Goal: Information Seeking & Learning: Find specific page/section

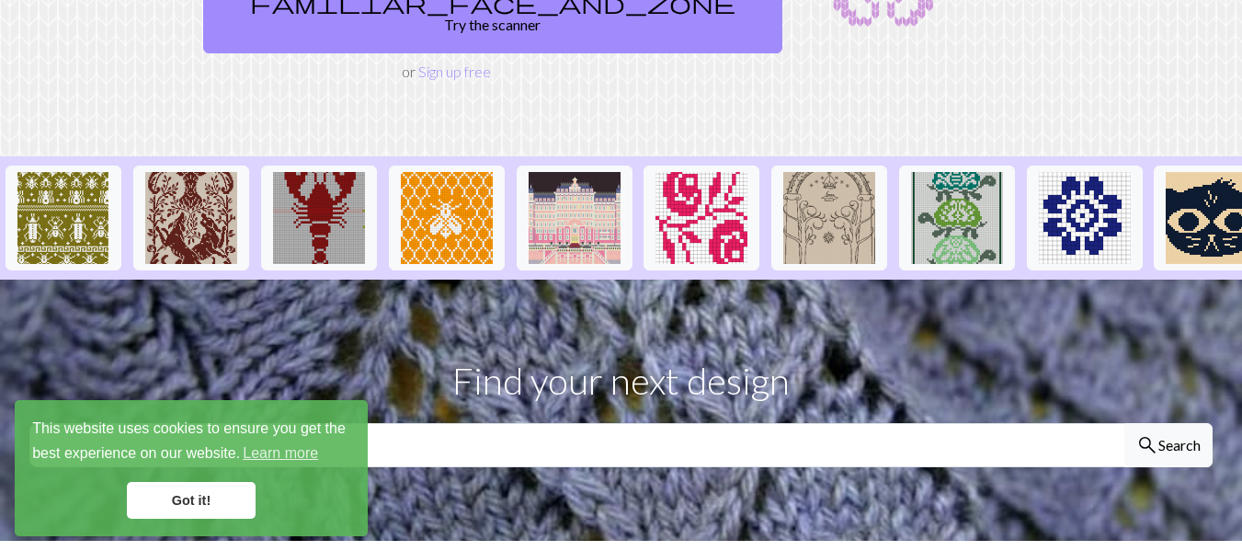
scroll to position [337, 0]
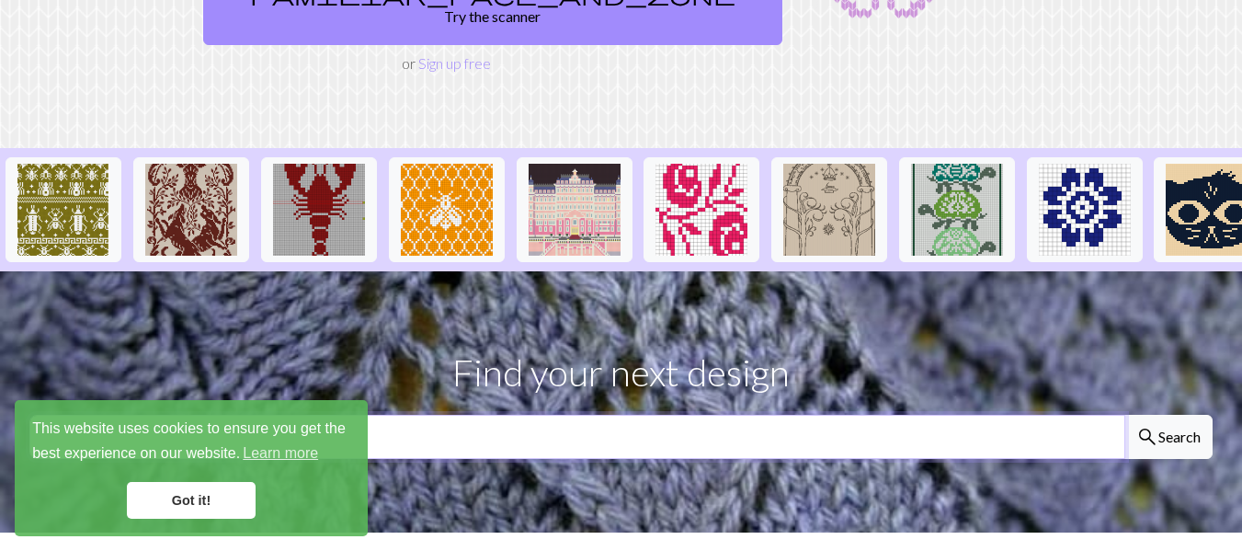
click at [392, 415] on input "text" at bounding box center [577, 437] width 1096 height 44
click at [163, 505] on link "Got it!" at bounding box center [191, 500] width 129 height 37
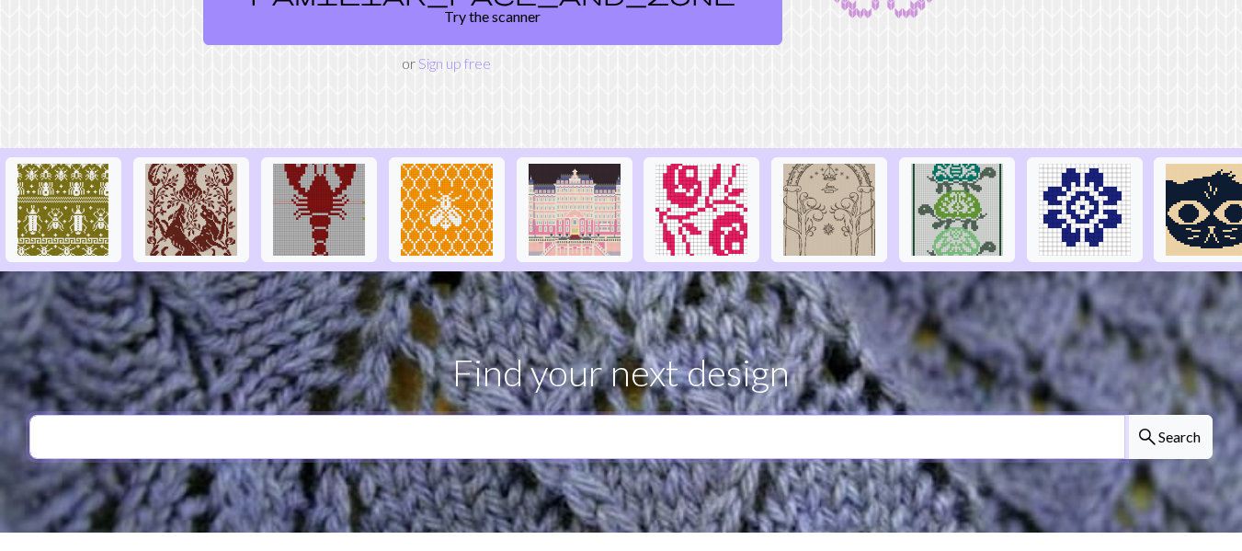
click at [119, 415] on input "text" at bounding box center [577, 437] width 1096 height 44
type input "shamrock"
click at [1125, 415] on button "search Search" at bounding box center [1169, 437] width 88 height 44
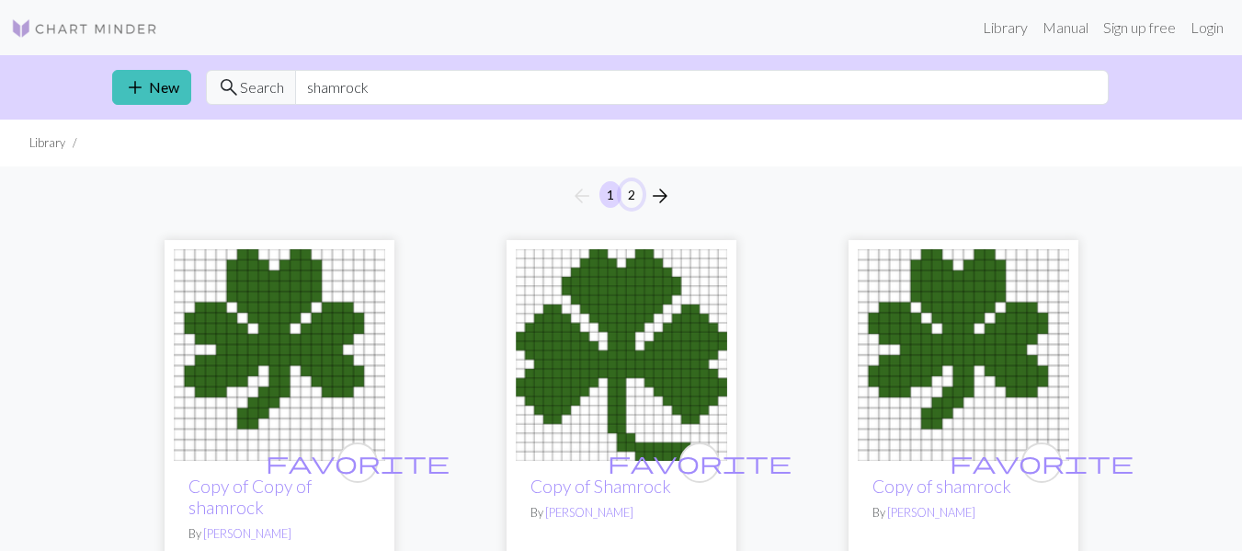
click at [639, 196] on button "2" at bounding box center [632, 194] width 22 height 27
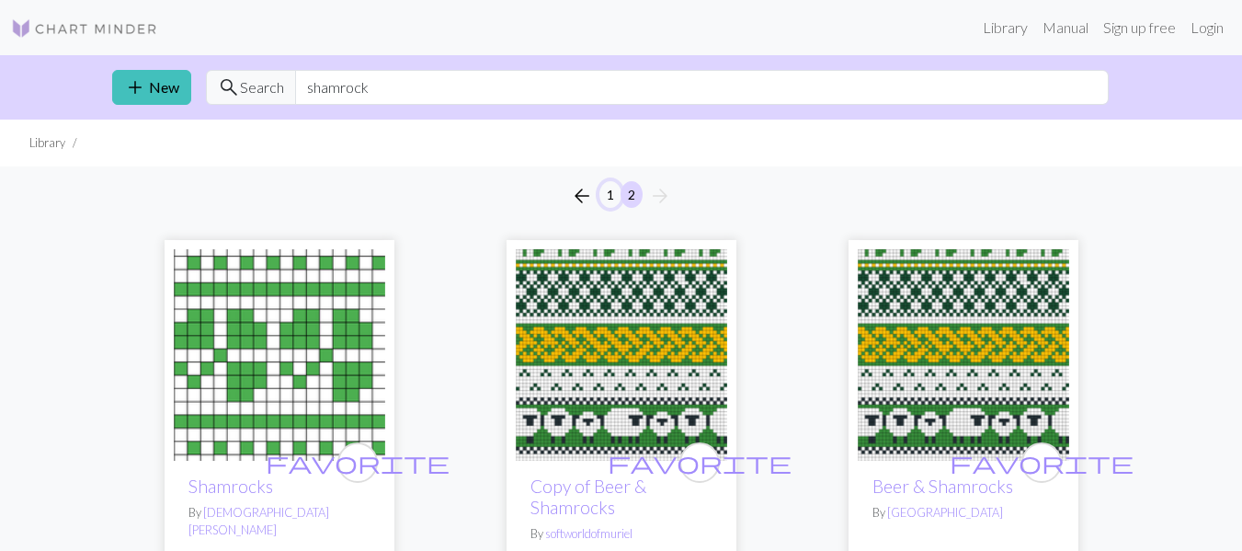
click at [612, 200] on button "1" at bounding box center [611, 194] width 22 height 27
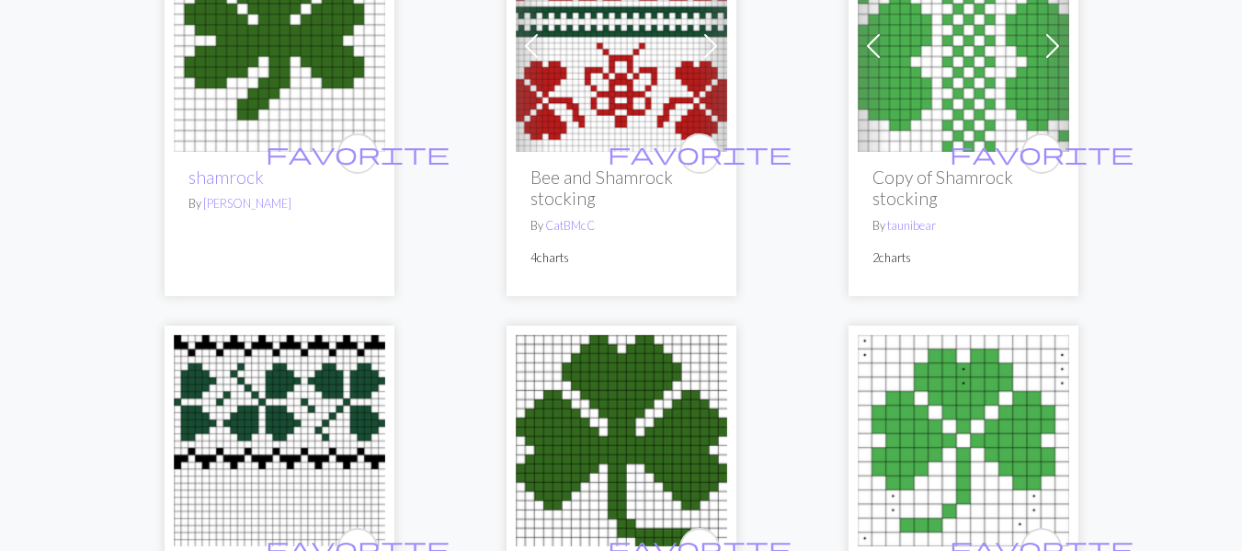
scroll to position [337, 0]
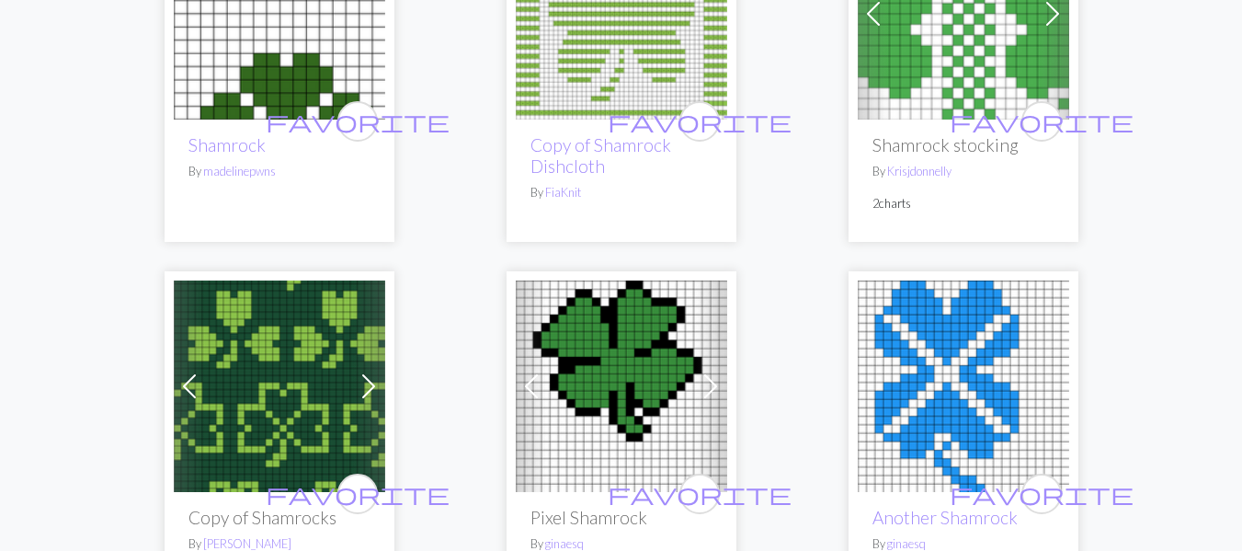
scroll to position [3372, 0]
